Goal: Obtain resource: Obtain resource

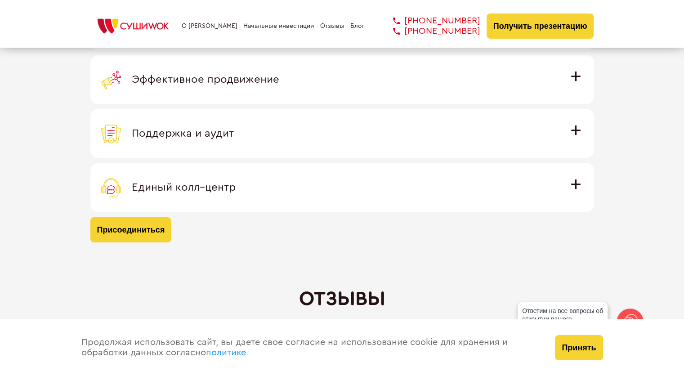
scroll to position [2743, 0]
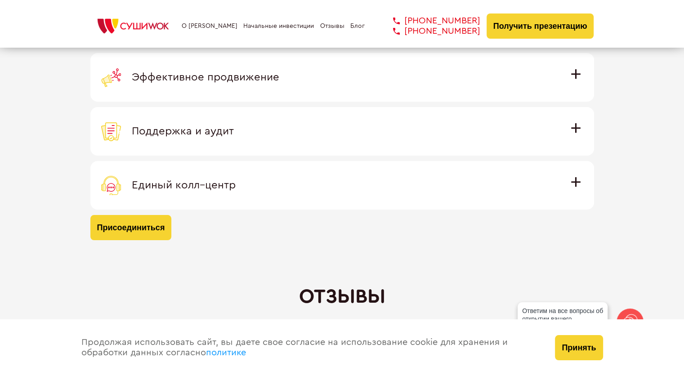
click at [279, 72] on span "Эффективное продвижение" at bounding box center [206, 77] width 148 height 11
click at [0, 0] on input "Эффективное продвижение Все рекламные материалы предоставляются централизованно…" at bounding box center [0, 0] width 0 height 0
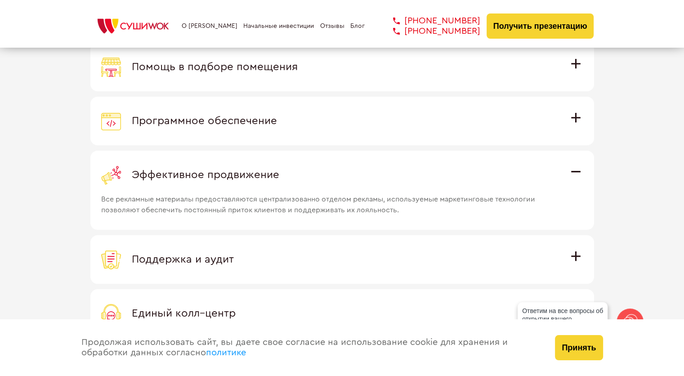
scroll to position [2578, 0]
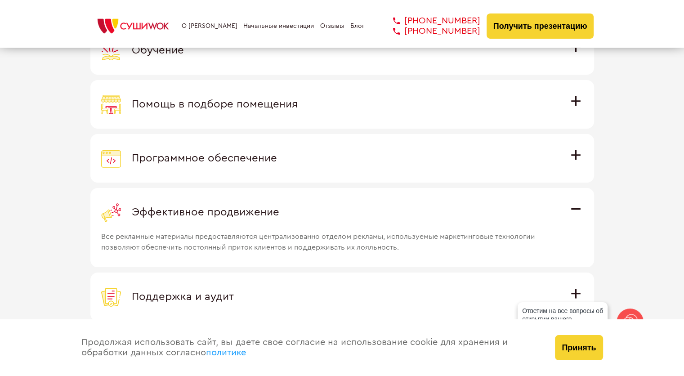
click at [574, 209] on div "Эффективное продвижение" at bounding box center [342, 212] width 482 height 20
click at [0, 0] on input "Эффективное продвижение Все рекламные материалы предоставляются централизованно…" at bounding box center [0, 0] width 0 height 0
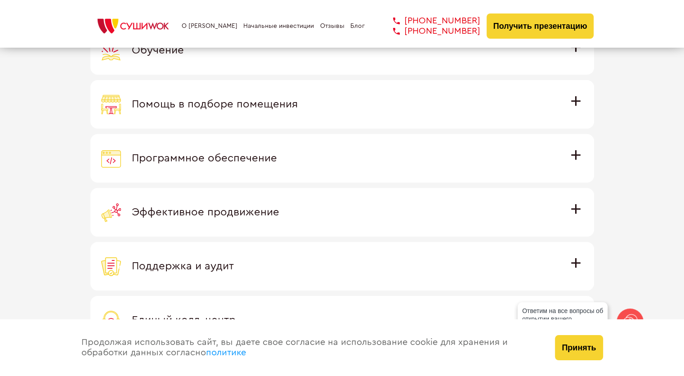
click at [277, 154] on span "Программное обеспечение" at bounding box center [204, 158] width 145 height 11
click at [0, 0] on input "Программное обеспечение Программное обеспечение разработано специально для [PER…" at bounding box center [0, 0] width 0 height 0
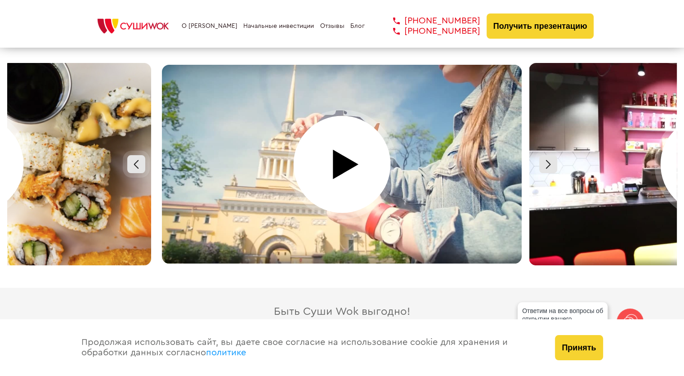
scroll to position [4017, 0]
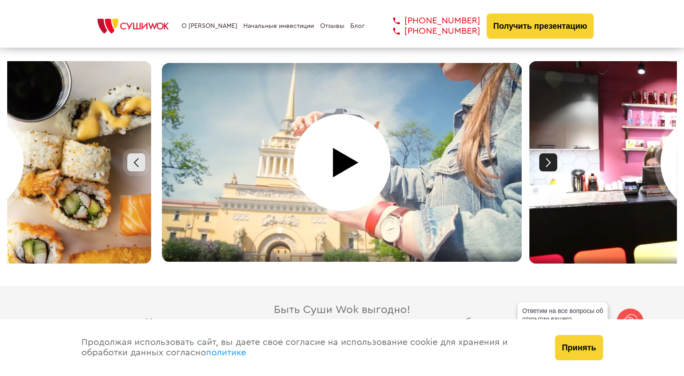
click at [546, 159] on div at bounding box center [548, 162] width 18 height 18
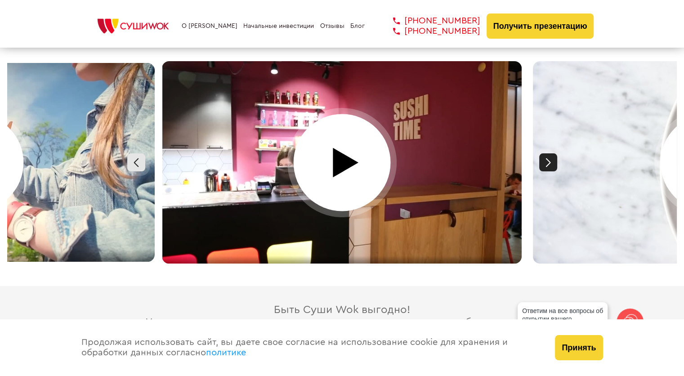
click at [548, 154] on div at bounding box center [548, 162] width 18 height 18
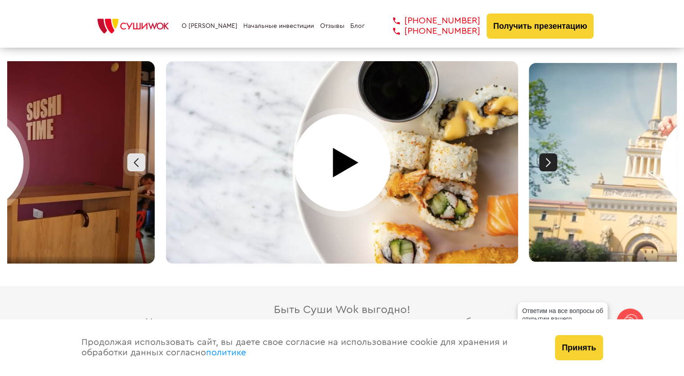
click at [548, 154] on div at bounding box center [548, 162] width 18 height 18
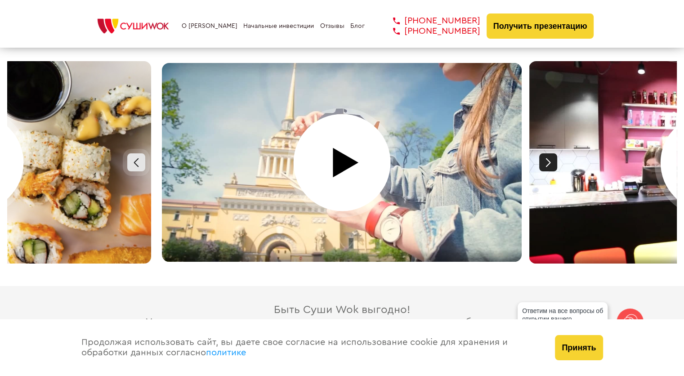
click at [548, 154] on div at bounding box center [548, 162] width 18 height 18
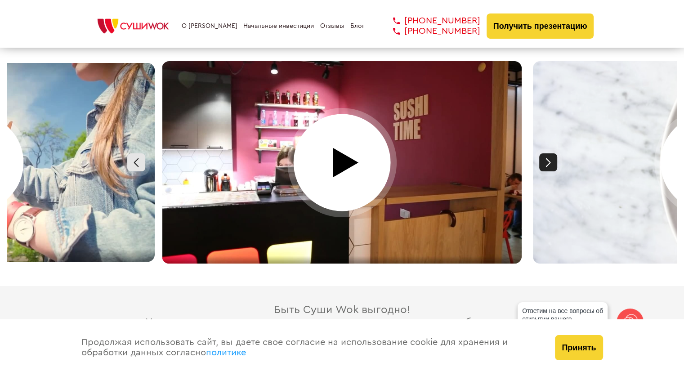
click at [548, 154] on div at bounding box center [548, 162] width 18 height 18
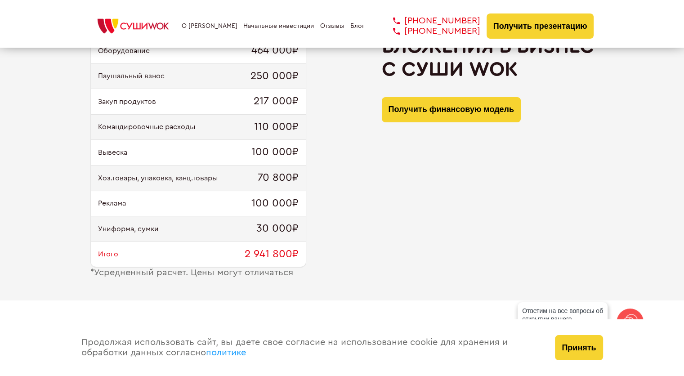
scroll to position [914, 0]
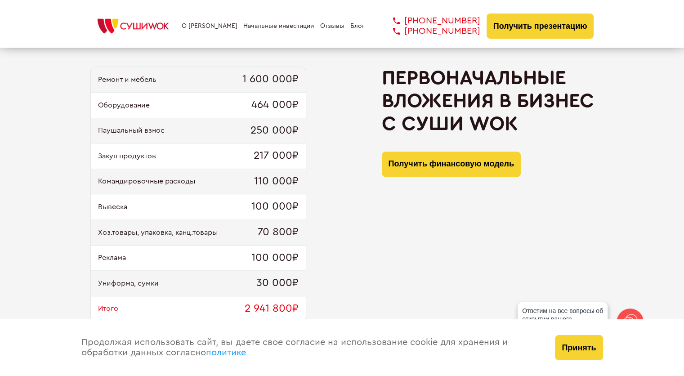
click at [434, 173] on button "Получить финансовую модель" at bounding box center [451, 164] width 139 height 25
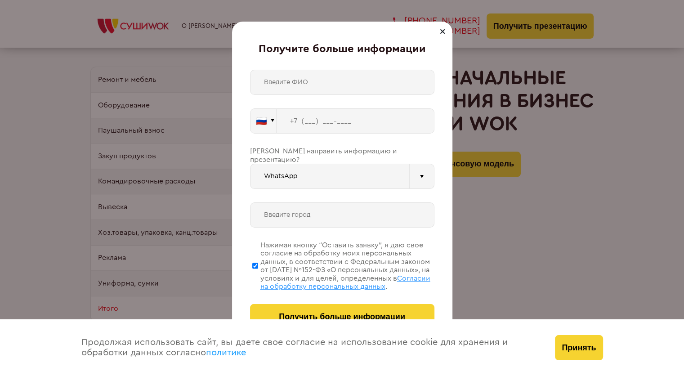
click at [444, 31] on div at bounding box center [442, 31] width 11 height 11
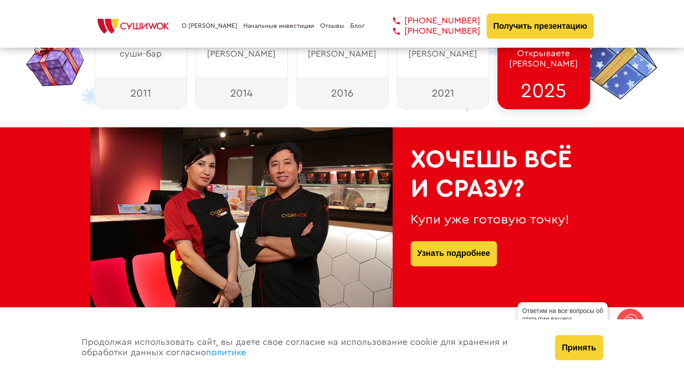
scroll to position [284, 0]
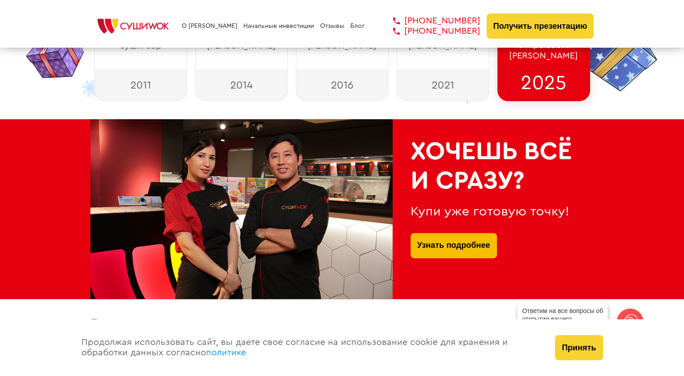
click at [482, 246] on link "Узнать подробнее" at bounding box center [453, 245] width 73 height 25
